Goal: Information Seeking & Learning: Learn about a topic

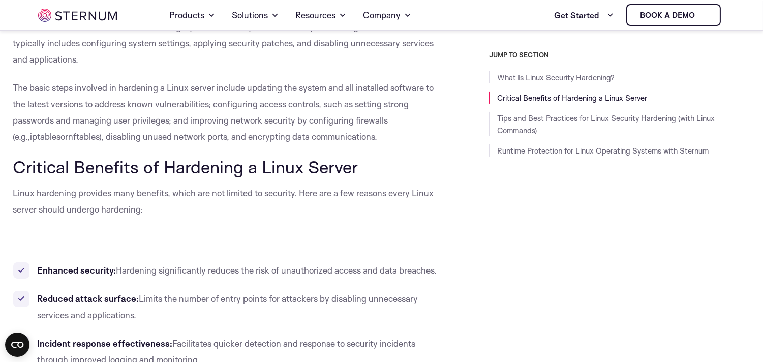
scroll to position [162, 0]
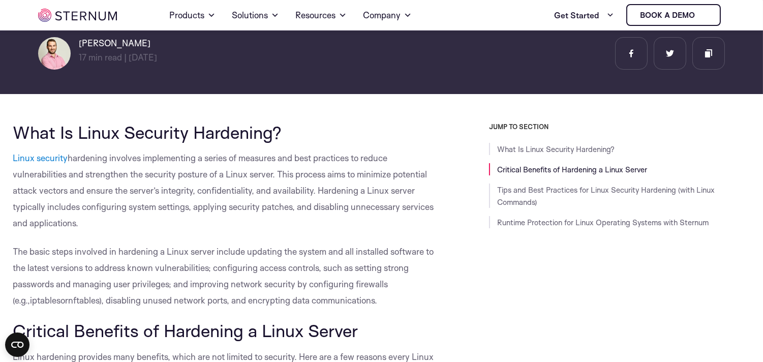
drag, startPoint x: 6, startPoint y: 156, endPoint x: 98, endPoint y: 220, distance: 112.1
copy p "Linux security hardening involves implementing a series of measures and best pr…"
click at [200, 215] on p "Linux security hardening involves implementing a series of measures and best pr…" at bounding box center [228, 190] width 430 height 81
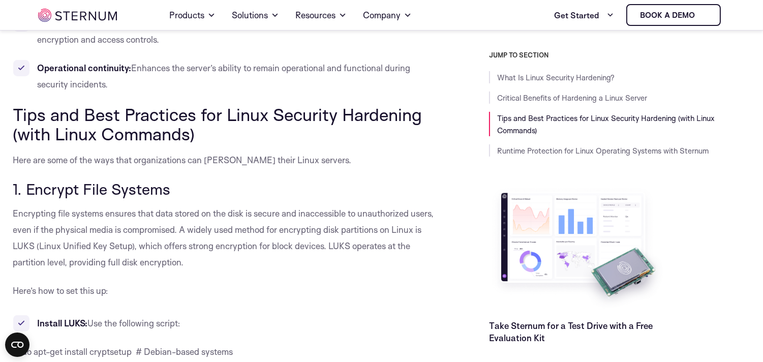
scroll to position [670, 0]
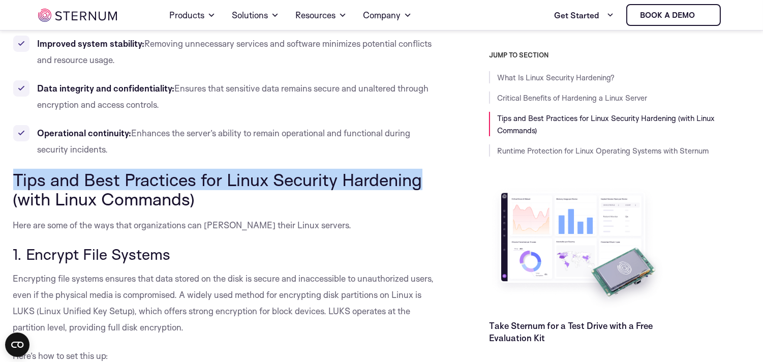
drag, startPoint x: 16, startPoint y: 171, endPoint x: 438, endPoint y: 181, distance: 421.9
click at [438, 181] on h2 "Tips and Best Practices for Linux Security Hardening (with Linux Commands)" at bounding box center [228, 189] width 430 height 39
copy span "Tips and Best Practices for Linux Security Hardening"
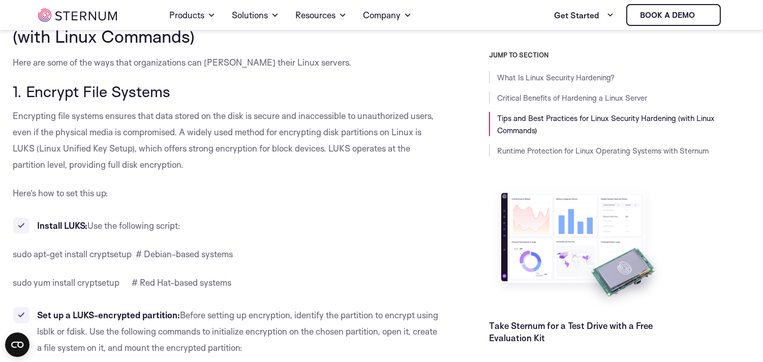
scroll to position [783, 0]
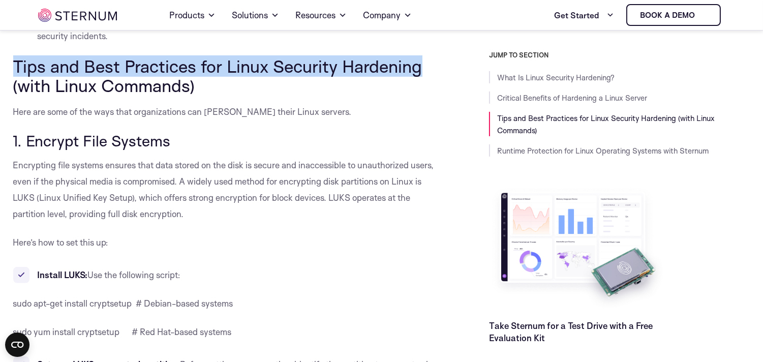
drag, startPoint x: 24, startPoint y: 136, endPoint x: 171, endPoint y: 143, distance: 146.5
click at [171, 143] on span "1. Encrypt File Systems" at bounding box center [92, 140] width 158 height 19
copy span "Encrypt File Systems"
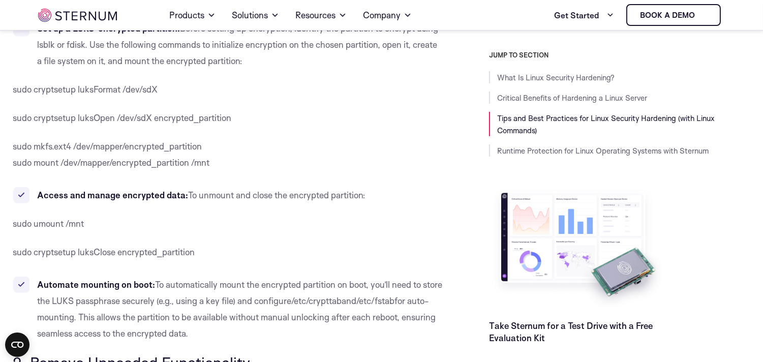
scroll to position [1235, 0]
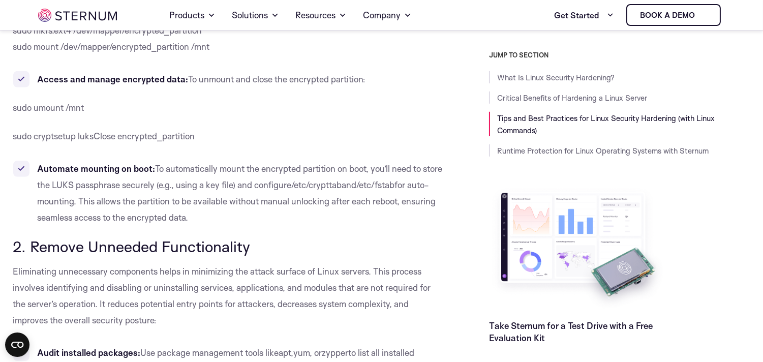
drag, startPoint x: 35, startPoint y: 245, endPoint x: 56, endPoint y: 251, distance: 21.9
click at [53, 250] on span "2. Remove Unneeded Functionality" at bounding box center [131, 246] width 237 height 19
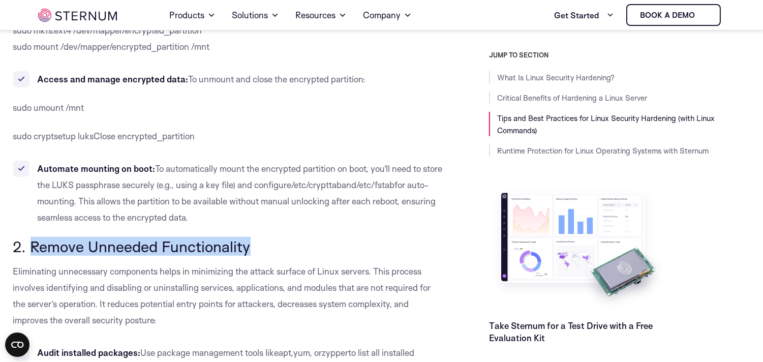
drag, startPoint x: 28, startPoint y: 243, endPoint x: 250, endPoint y: 242, distance: 222.1
click at [250, 242] on span "2. Remove Unneeded Functionality" at bounding box center [131, 246] width 237 height 19
copy span "Remove Unneeded Functionality"
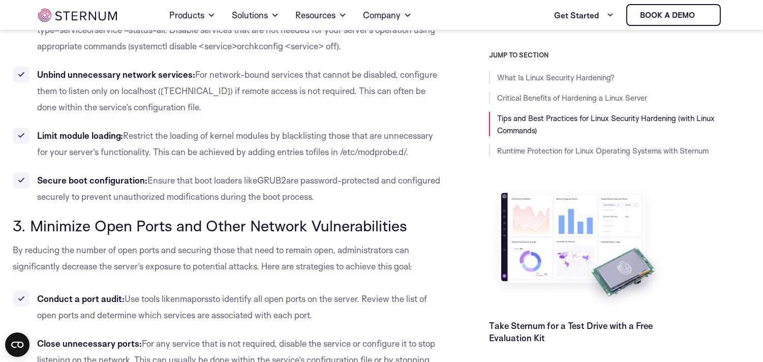
scroll to position [1686, 0]
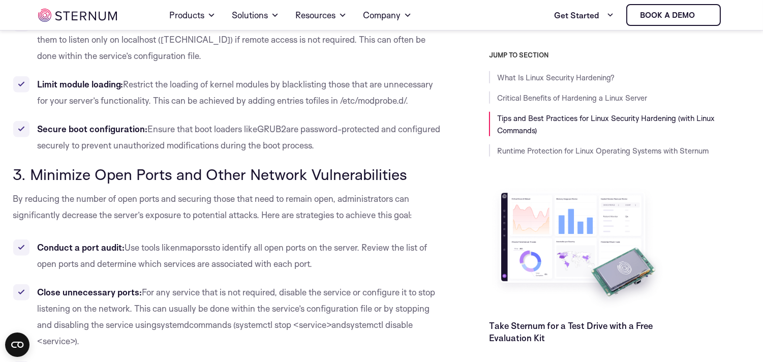
drag, startPoint x: 28, startPoint y: 171, endPoint x: 413, endPoint y: 156, distance: 384.5
copy span "Minimize Open Ports and Other Network Vulnerabilities"
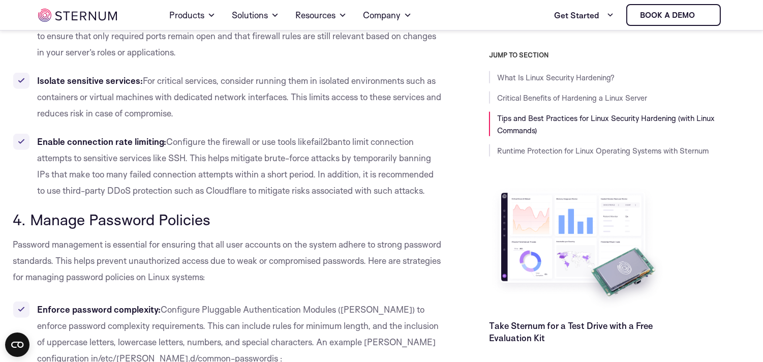
scroll to position [2251, 0]
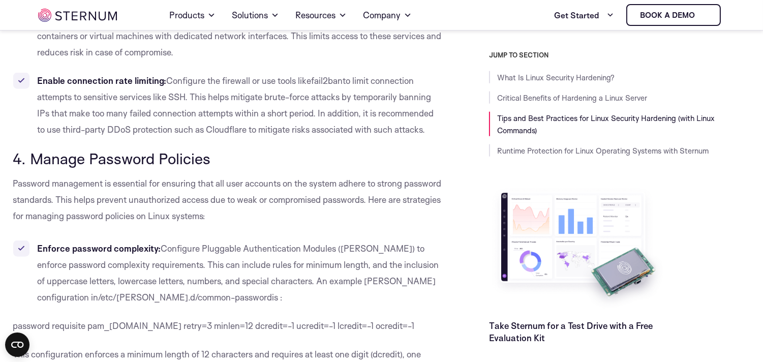
drag, startPoint x: 28, startPoint y: 159, endPoint x: 235, endPoint y: 158, distance: 207.3
click at [235, 158] on h3 "4. Manage Password Policies" at bounding box center [228, 158] width 430 height 17
copy span "Manage Password Policies"
click at [222, 278] on span "Configure Pluggable Authentication Modules ([PERSON_NAME]) to enforce password …" at bounding box center [238, 272] width 401 height 59
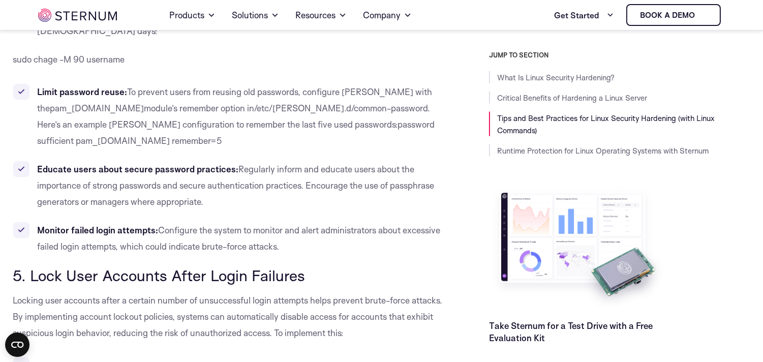
scroll to position [2703, 0]
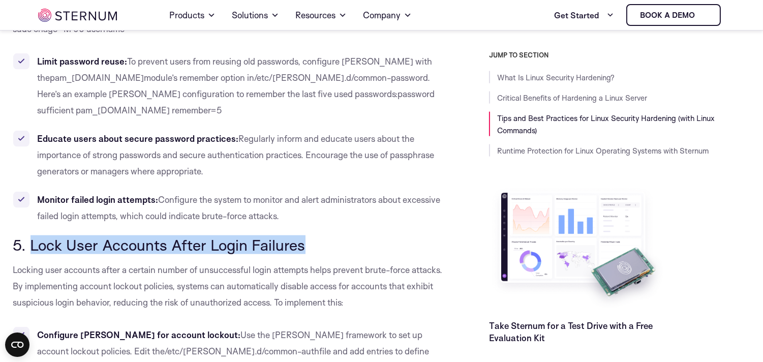
drag, startPoint x: 29, startPoint y: 207, endPoint x: 303, endPoint y: 211, distance: 274.0
click at [303, 235] on span "5. Lock User Accounts After Login Failures" at bounding box center [159, 244] width 292 height 19
copy span "Lock User Accounts After Login Failures"
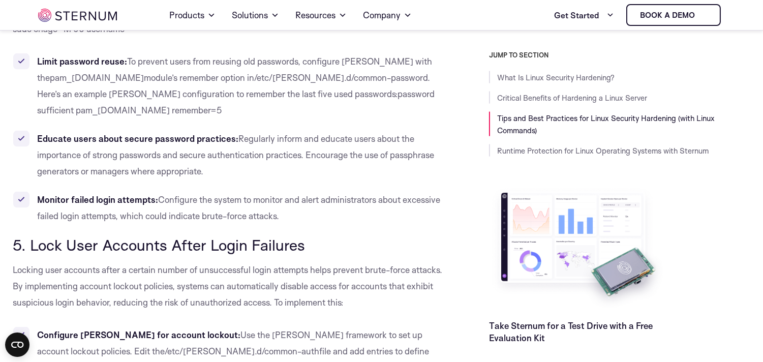
click at [275, 272] on span "Locking user accounts after a certain number of unsuccessful login attempts hel…" at bounding box center [227, 285] width 429 height 43
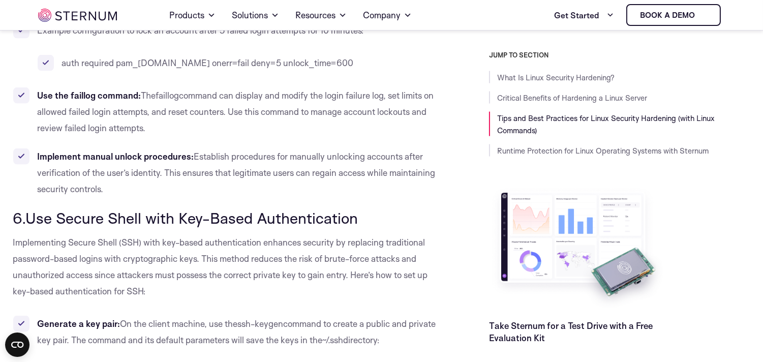
scroll to position [3098, 0]
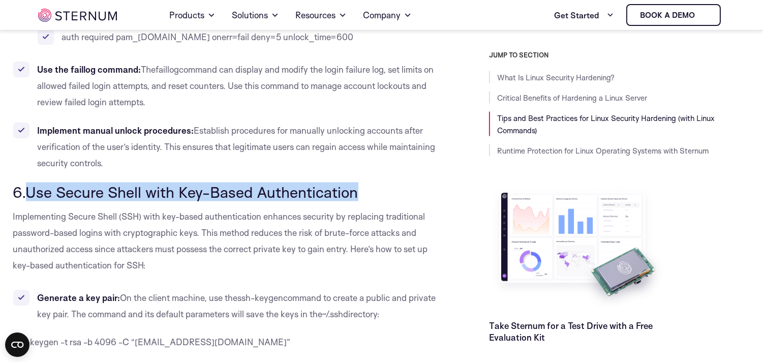
drag, startPoint x: 24, startPoint y: 137, endPoint x: 352, endPoint y: 140, distance: 327.8
click at [352, 182] on span "6.Use Secure Shell with Key-Based Authentication" at bounding box center [185, 191] width 345 height 19
copy span "Use Secure Shell with Key-Based Authentication"
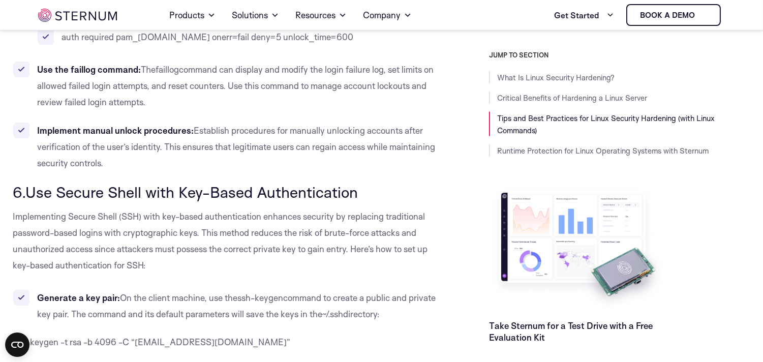
click at [272, 220] on p "Implementing Secure Shell (SSH) with key-based authentication enhances security…" at bounding box center [228, 240] width 430 height 65
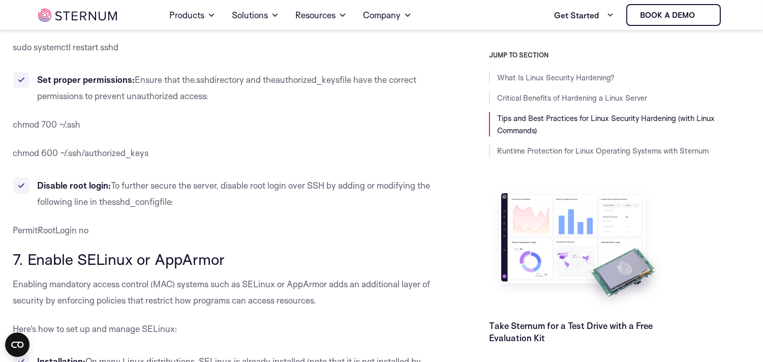
scroll to position [3776, 0]
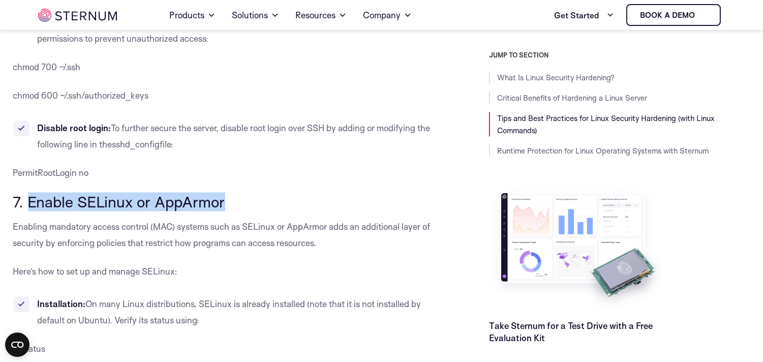
drag, startPoint x: 28, startPoint y: 149, endPoint x: 225, endPoint y: 158, distance: 196.9
click at [225, 192] on span "7. Enable SELinux or AppArmor" at bounding box center [119, 201] width 212 height 19
copy span "Enable SELinux or AppArmor"
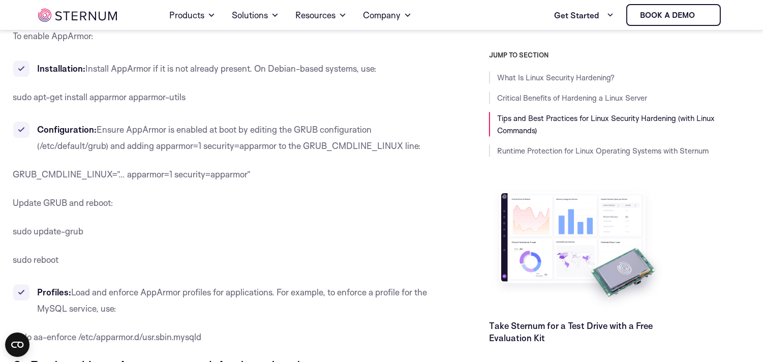
scroll to position [4453, 0]
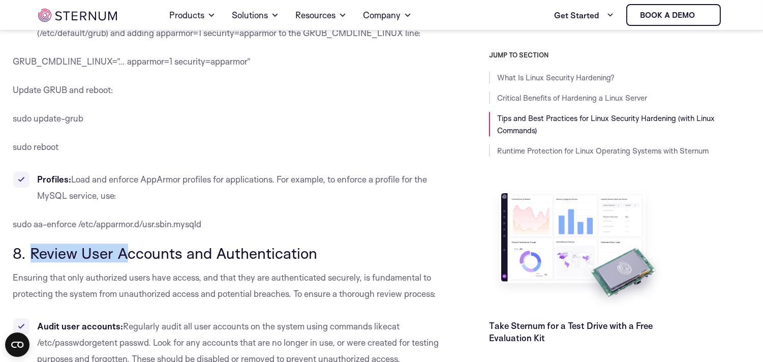
drag, startPoint x: 29, startPoint y: 202, endPoint x: 199, endPoint y: 207, distance: 169.8
click at [148, 243] on span "8. Review User Accounts and Authentication" at bounding box center [165, 252] width 304 height 19
drag, startPoint x: 199, startPoint y: 207, endPoint x: 321, endPoint y: 206, distance: 122.0
click at [321, 244] on h3 "8. Review User Accounts and Authentication" at bounding box center [228, 252] width 430 height 17
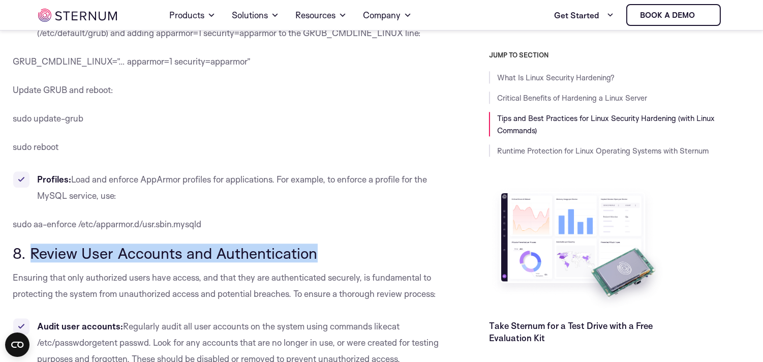
drag, startPoint x: 29, startPoint y: 198, endPoint x: 317, endPoint y: 207, distance: 288.3
click at [317, 243] on span "8. Review User Accounts and Authentication" at bounding box center [165, 252] width 304 height 19
copy span "Review User Accounts and Authentication"
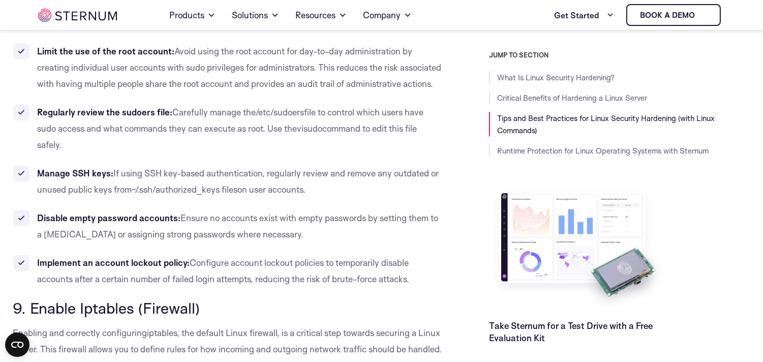
scroll to position [5018, 0]
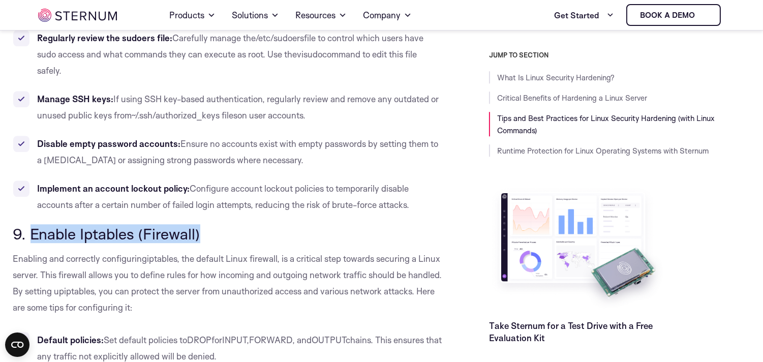
drag, startPoint x: 32, startPoint y: 184, endPoint x: 213, endPoint y: 190, distance: 181.5
click at [213, 225] on h3 "9. Enable Iptables (Firewall)" at bounding box center [228, 233] width 430 height 17
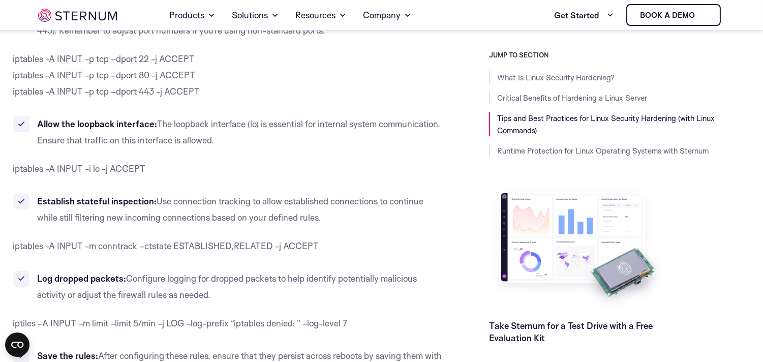
scroll to position [5695, 0]
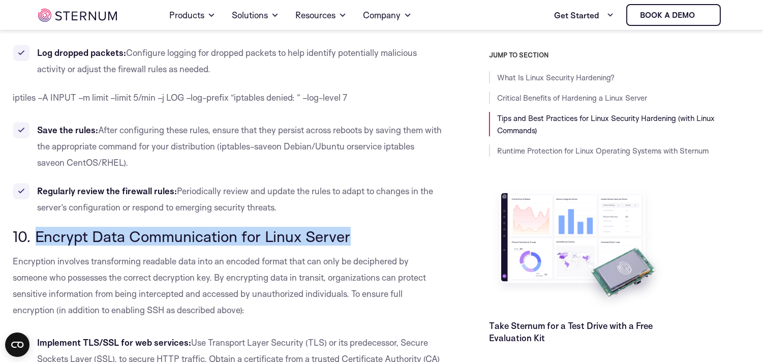
drag, startPoint x: 34, startPoint y: 185, endPoint x: 349, endPoint y: 193, distance: 315.2
click at [349, 227] on span "10. Encrypt Data Communication for Linux Server" at bounding box center [181, 236] width 337 height 19
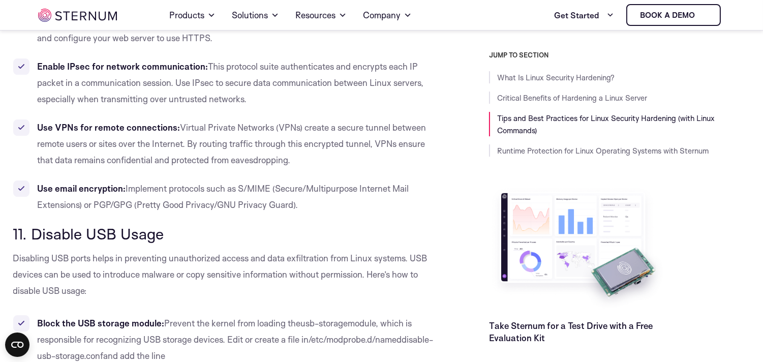
scroll to position [6091, 0]
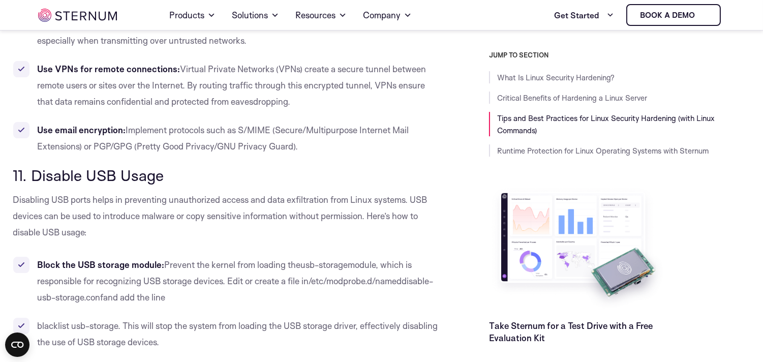
drag, startPoint x: 29, startPoint y: 120, endPoint x: 178, endPoint y: 120, distance: 148.4
click at [178, 167] on h3 "11. Disable USB Usage" at bounding box center [228, 175] width 430 height 17
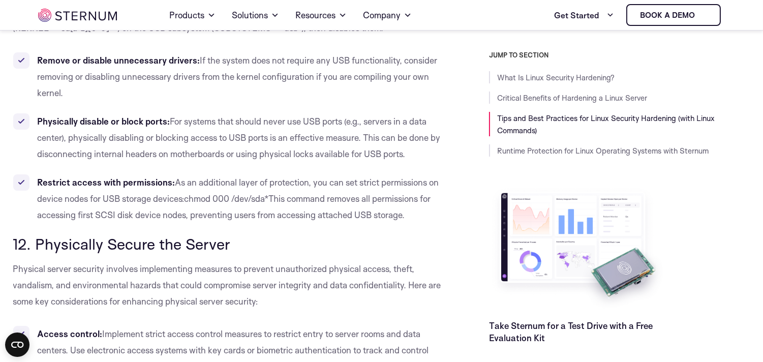
scroll to position [6599, 0]
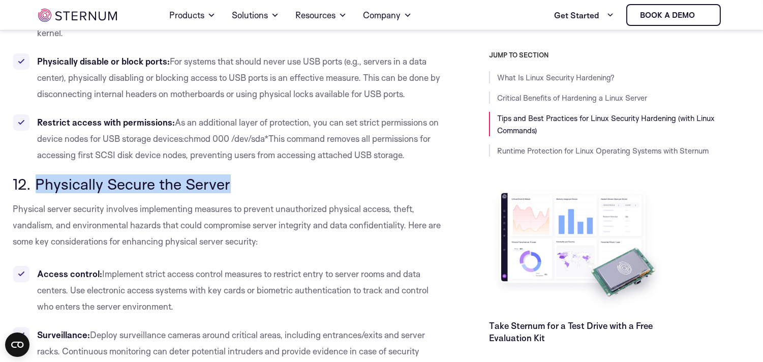
drag, startPoint x: 37, startPoint y: 133, endPoint x: 227, endPoint y: 133, distance: 190.6
click at [227, 174] on span "12. Physically Secure the Server" at bounding box center [122, 183] width 218 height 19
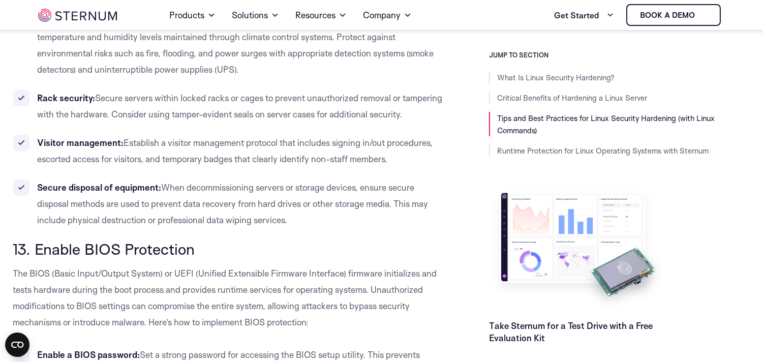
scroll to position [7051, 0]
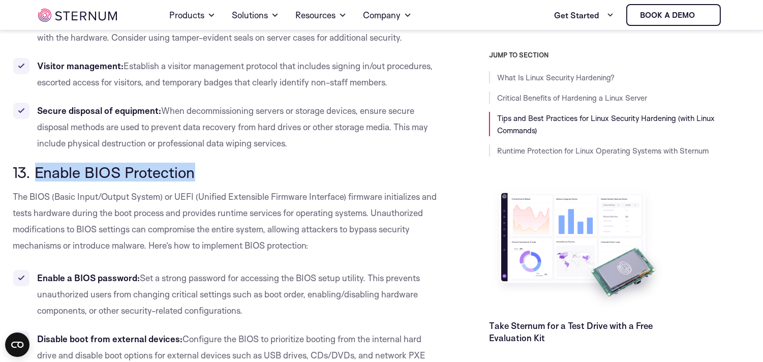
drag, startPoint x: 36, startPoint y: 135, endPoint x: 196, endPoint y: 141, distance: 159.7
click at [195, 163] on span "13. Enable BIOS Protection" at bounding box center [104, 172] width 182 height 19
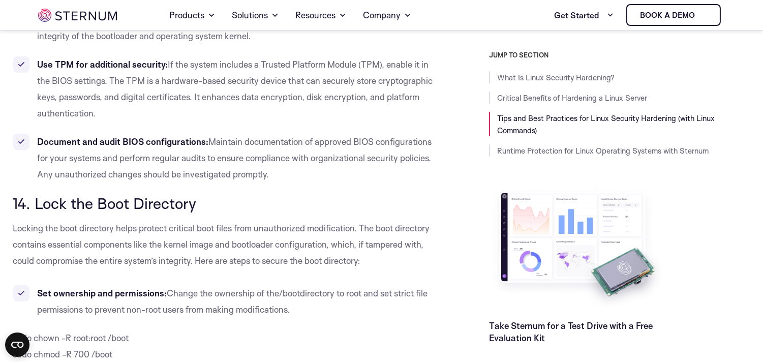
scroll to position [7502, 0]
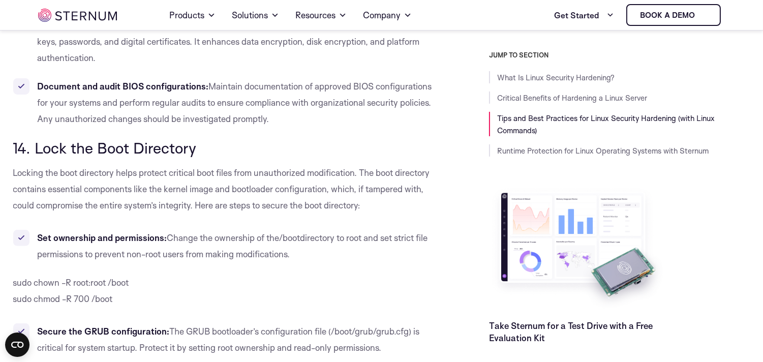
drag, startPoint x: 34, startPoint y: 111, endPoint x: 209, endPoint y: 108, distance: 175.3
click at [209, 139] on h3 "14. Lock the Boot Directory" at bounding box center [228, 147] width 430 height 17
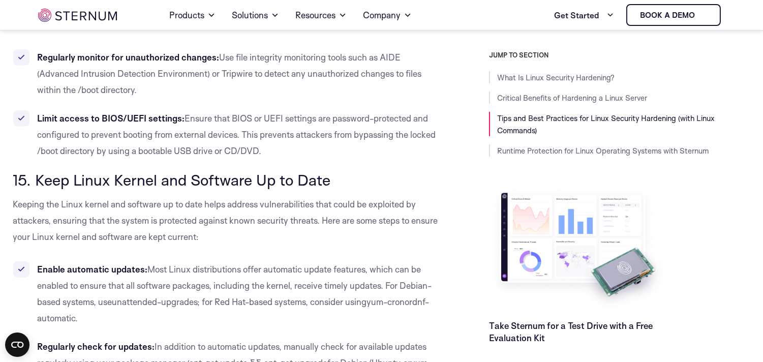
scroll to position [7898, 0]
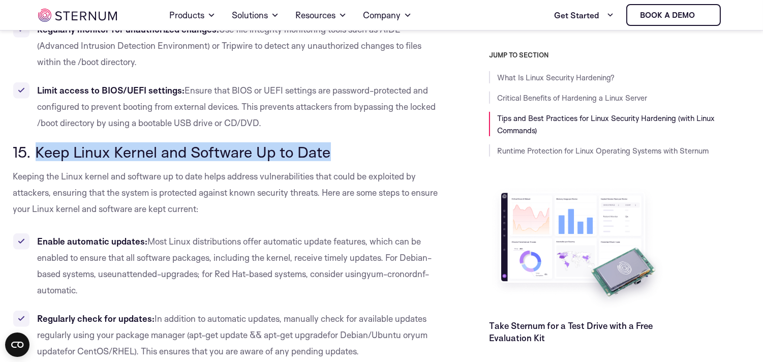
drag, startPoint x: 37, startPoint y: 117, endPoint x: 327, endPoint y: 103, distance: 291.1
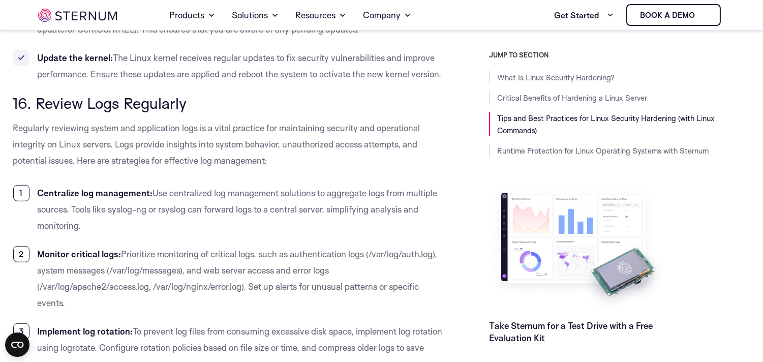
scroll to position [8180, 0]
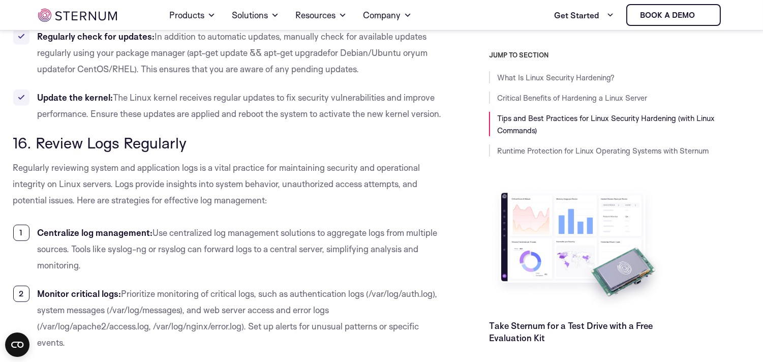
drag, startPoint x: 34, startPoint y: 123, endPoint x: 190, endPoint y: 123, distance: 155.5
click at [187, 133] on span "16. Review Logs Regularly" at bounding box center [100, 142] width 174 height 19
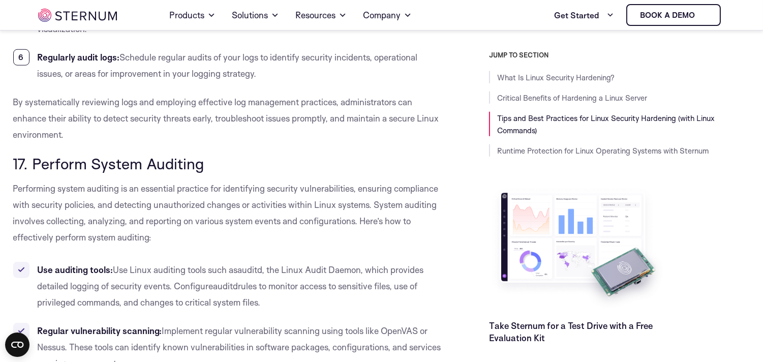
scroll to position [8688, 0]
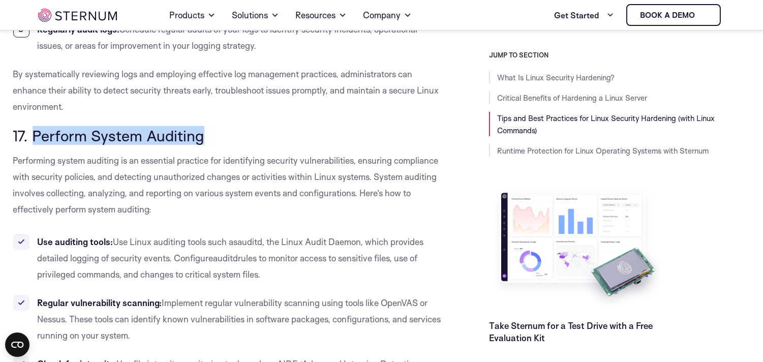
drag, startPoint x: 33, startPoint y: 114, endPoint x: 204, endPoint y: 114, distance: 171.3
click at [204, 126] on span "17. Perform System Auditing" at bounding box center [108, 135] width 191 height 19
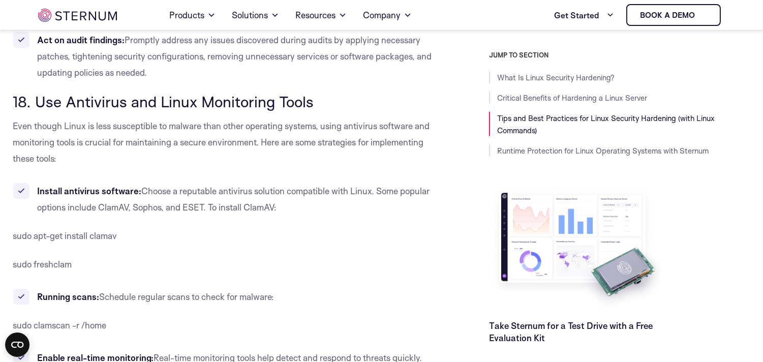
scroll to position [9140, 0]
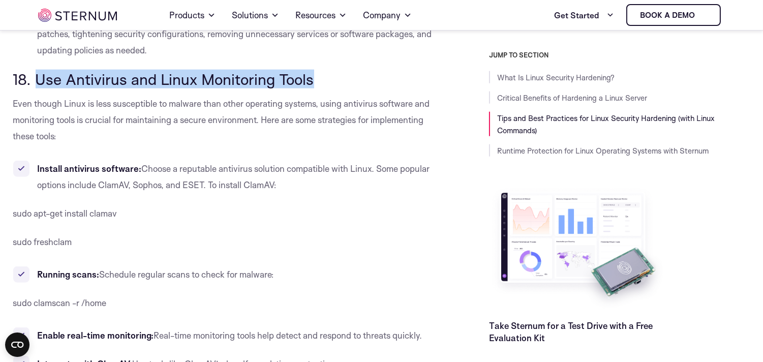
drag, startPoint x: 34, startPoint y: 62, endPoint x: 313, endPoint y: 65, distance: 279.0
click at [313, 70] on span "18. Use Antivirus and Linux Monitoring Tools" at bounding box center [163, 79] width 301 height 19
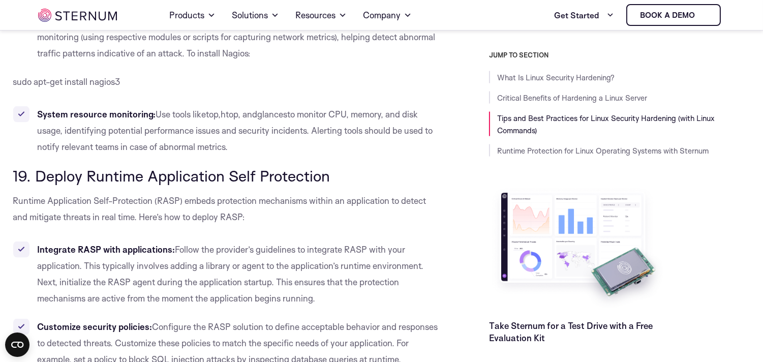
scroll to position [9930, 0]
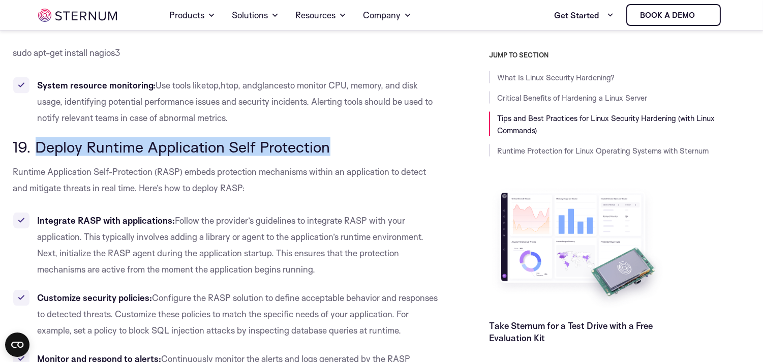
drag, startPoint x: 36, startPoint y: 128, endPoint x: 330, endPoint y: 119, distance: 294.4
click at [330, 137] on span "19. Deploy Runtime Application Self Protection" at bounding box center [171, 146] width 317 height 19
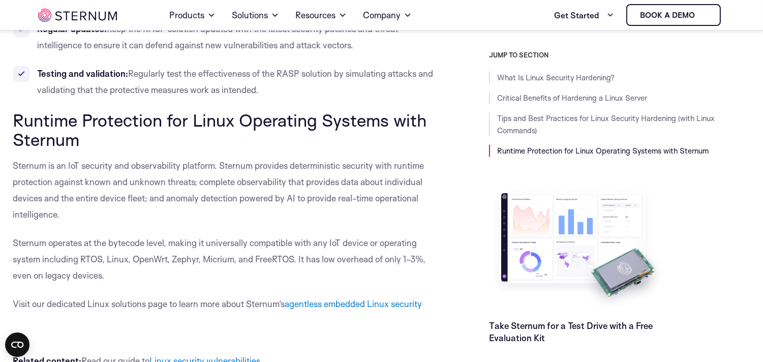
scroll to position [9987, 0]
